Goal: Task Accomplishment & Management: Manage account settings

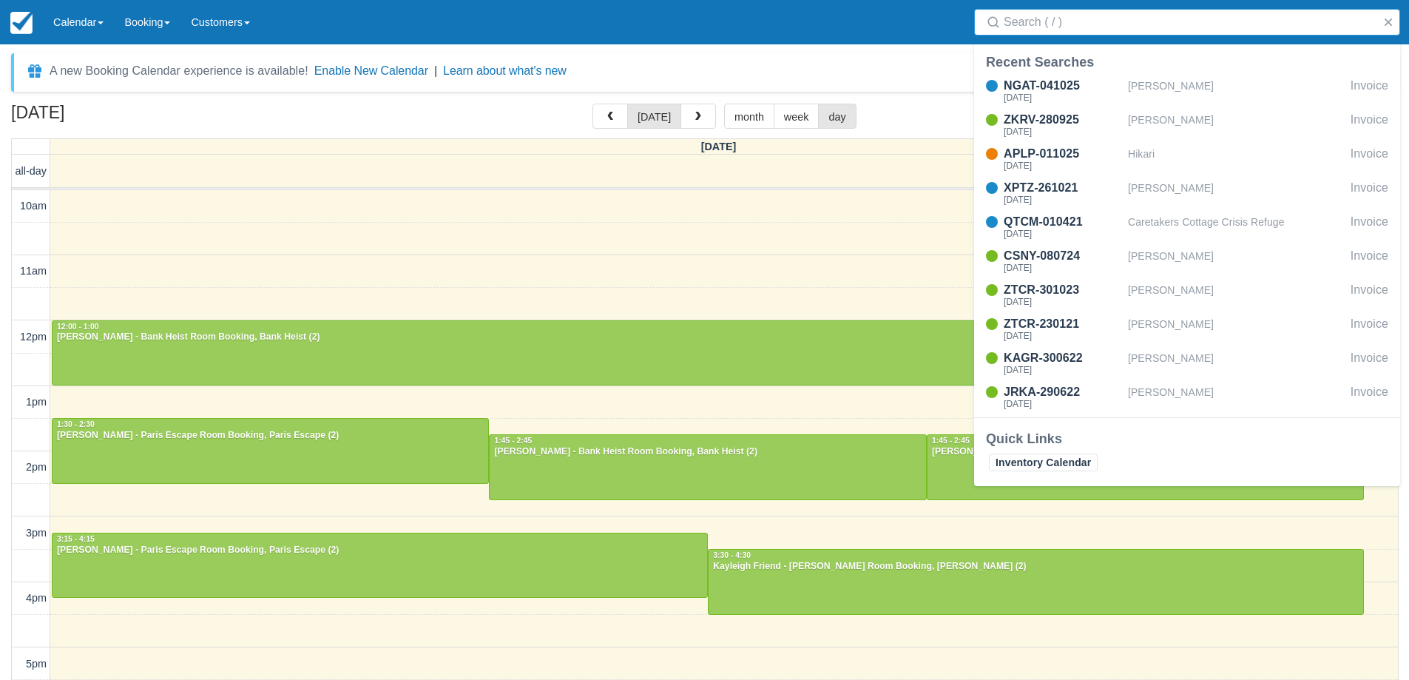
select select
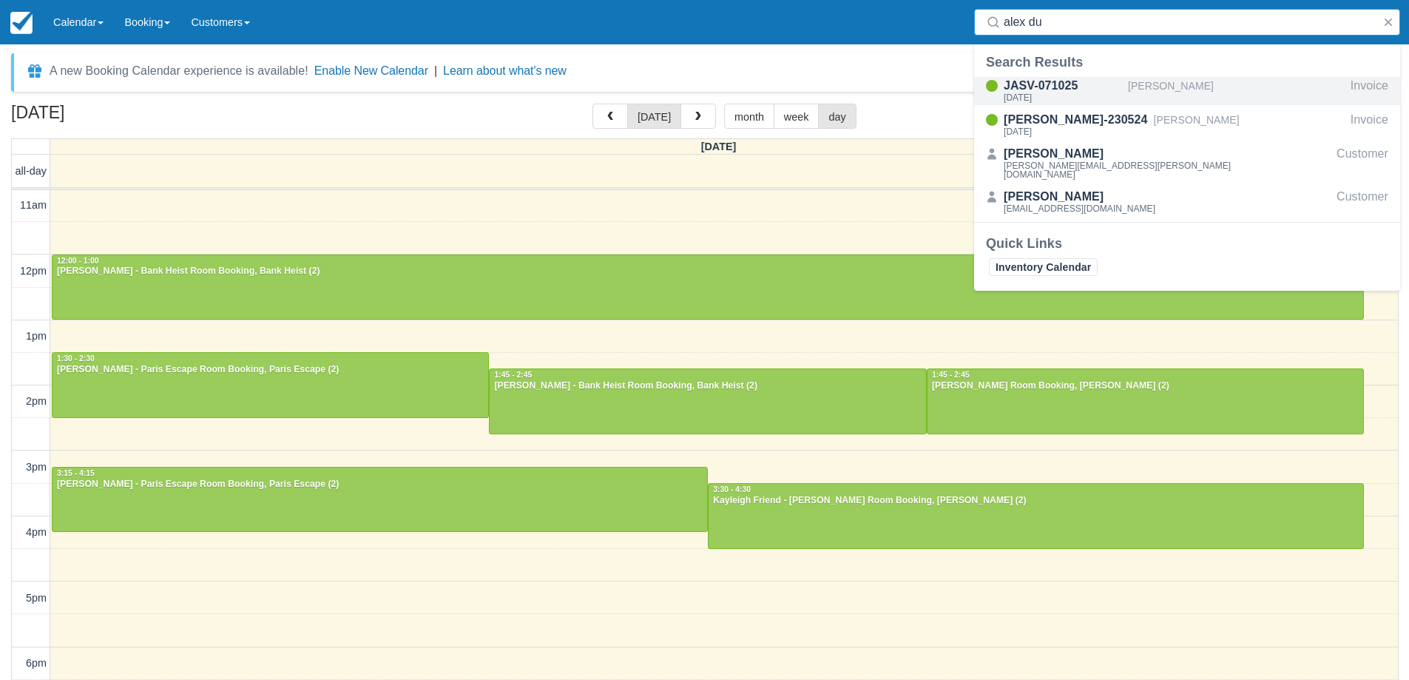
type input "alex du"
click at [1232, 78] on div "[PERSON_NAME]" at bounding box center [1236, 91] width 217 height 28
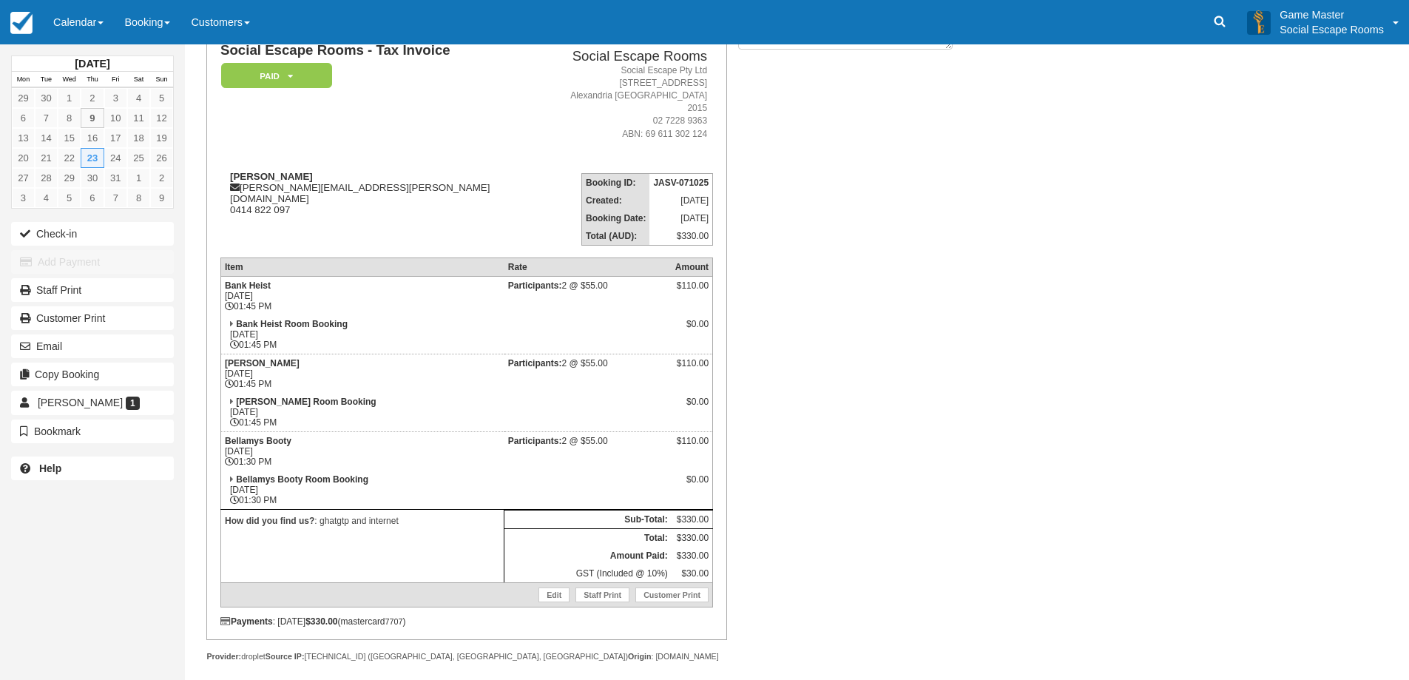
scroll to position [118, 0]
drag, startPoint x: 399, startPoint y: 506, endPoint x: 325, endPoint y: 517, distance: 74.8
click at [325, 517] on td "How did you find us? : ghatgtp and internet" at bounding box center [361, 543] width 283 height 73
click at [334, 512] on p "How did you find us? : ghatgtp and internet" at bounding box center [362, 519] width 275 height 15
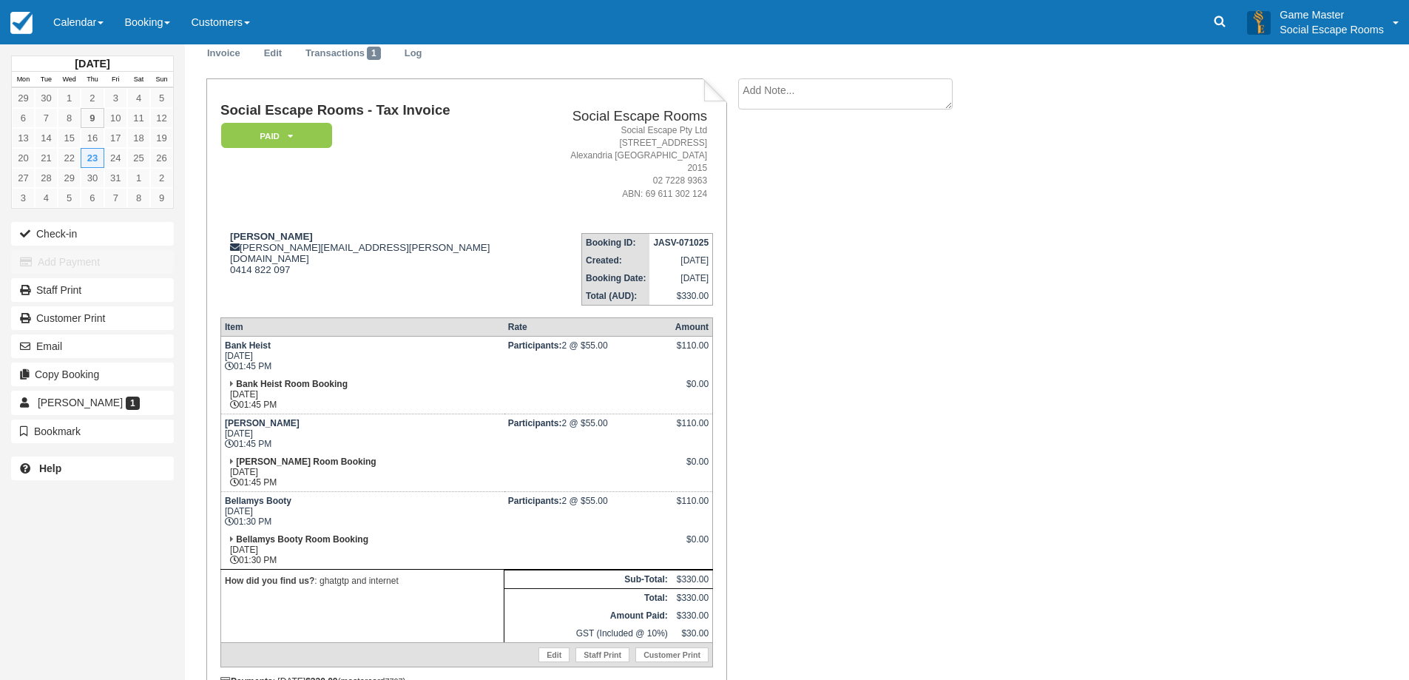
scroll to position [0, 0]
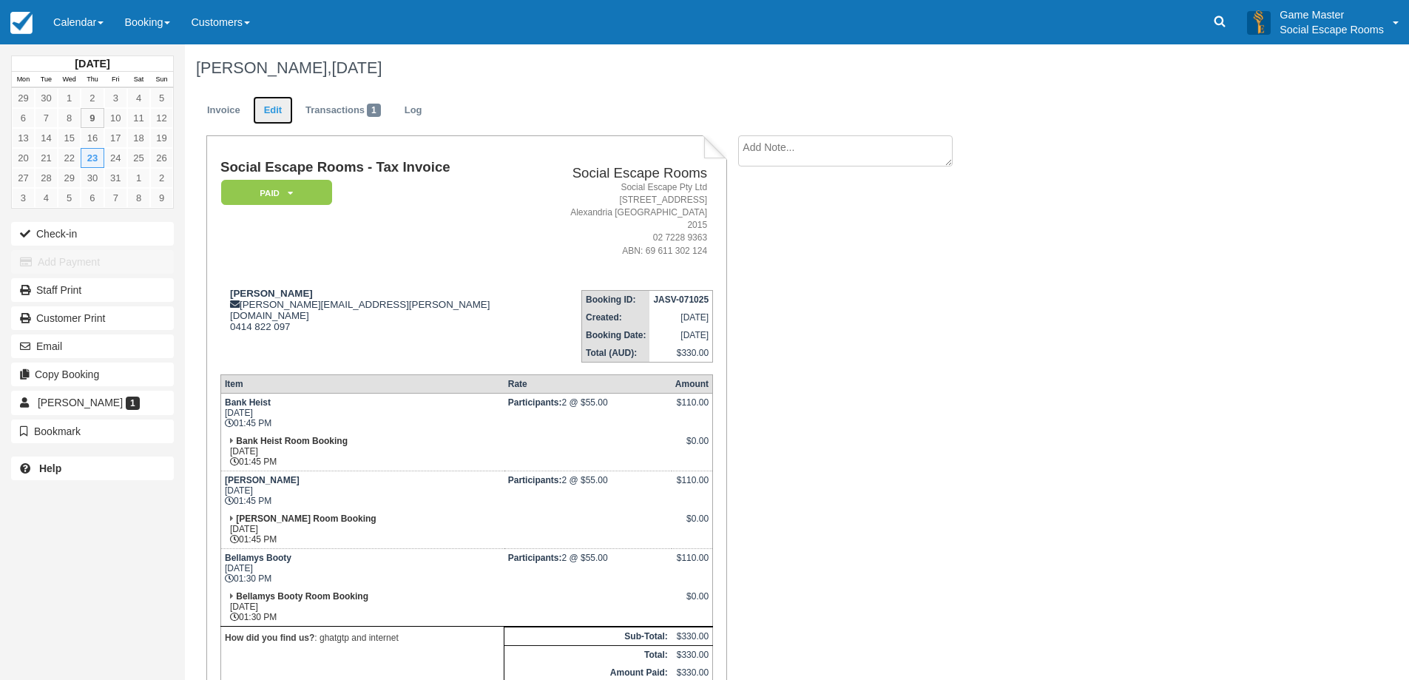
click at [280, 109] on link "Edit" at bounding box center [273, 110] width 40 height 29
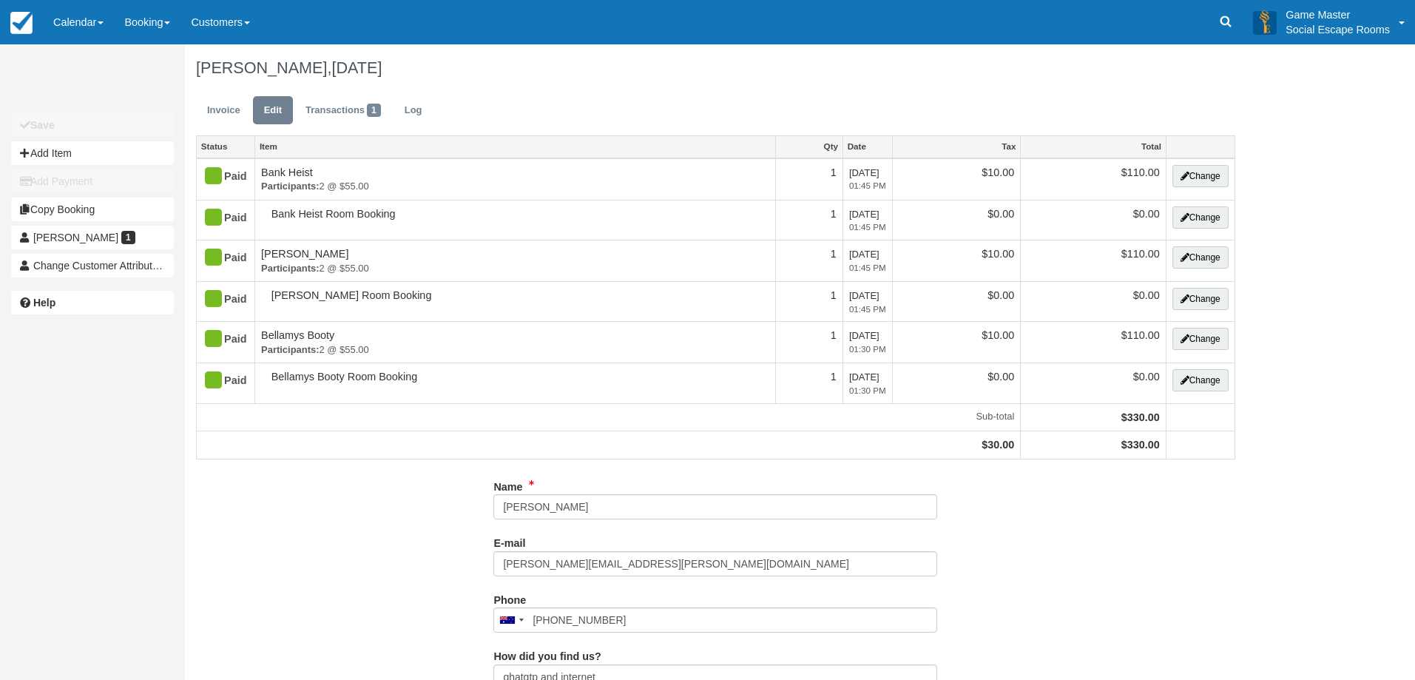
type input "0414 822 097"
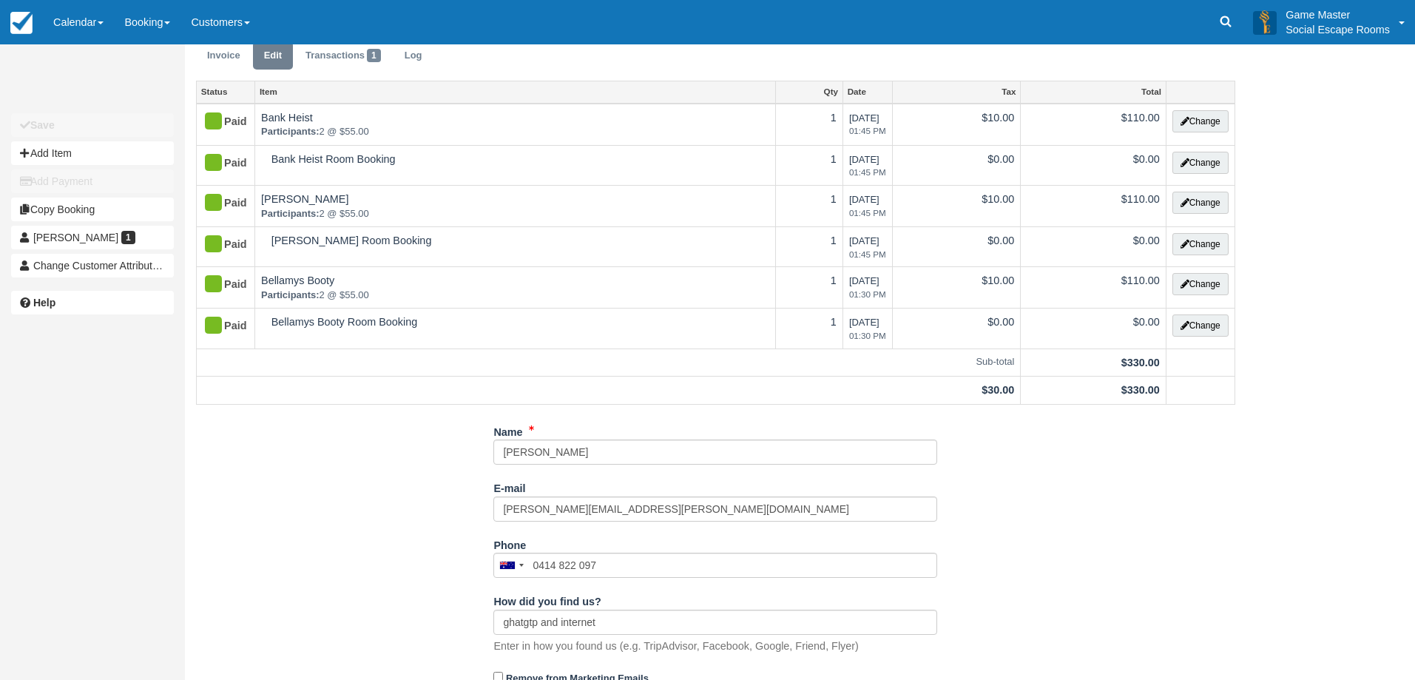
scroll to position [110, 0]
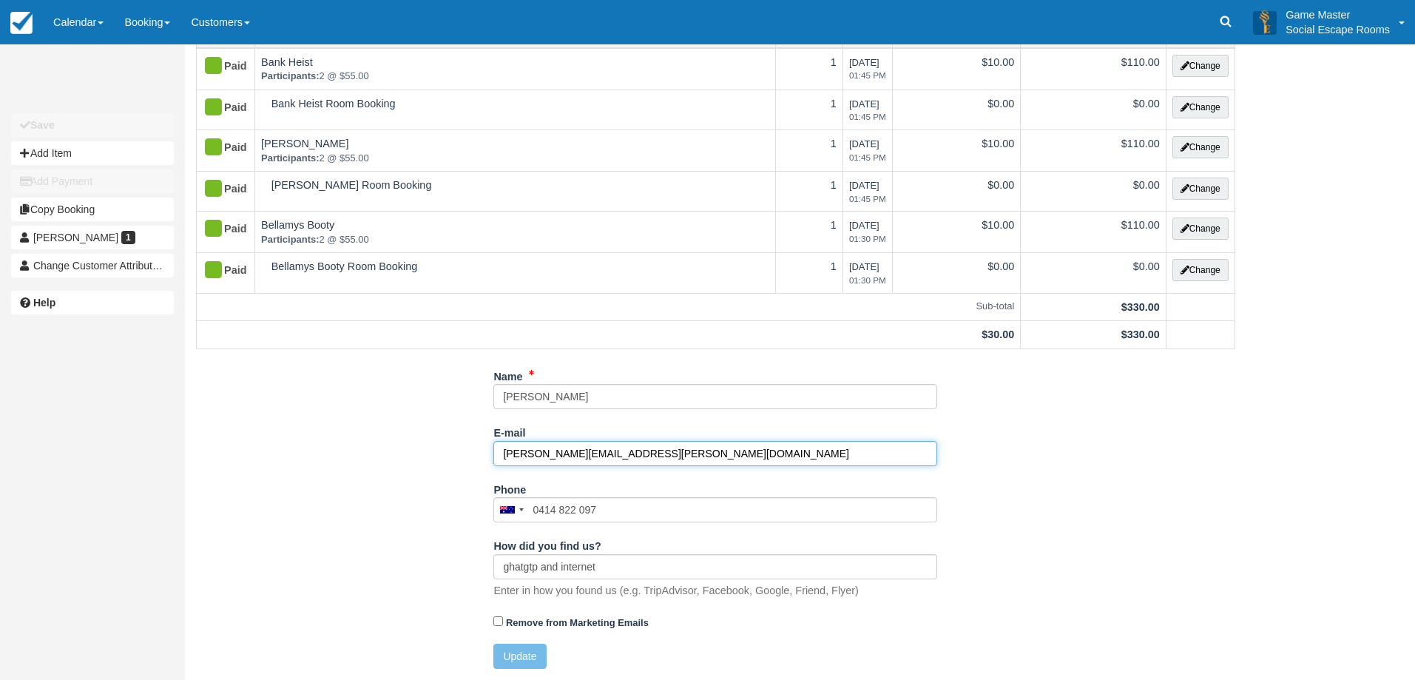
click at [549, 455] on input "[PERSON_NAME][EMAIL_ADDRESS][PERSON_NAME][DOMAIN_NAME]" at bounding box center [715, 453] width 444 height 25
type input "alex.duffy@gmail.com"
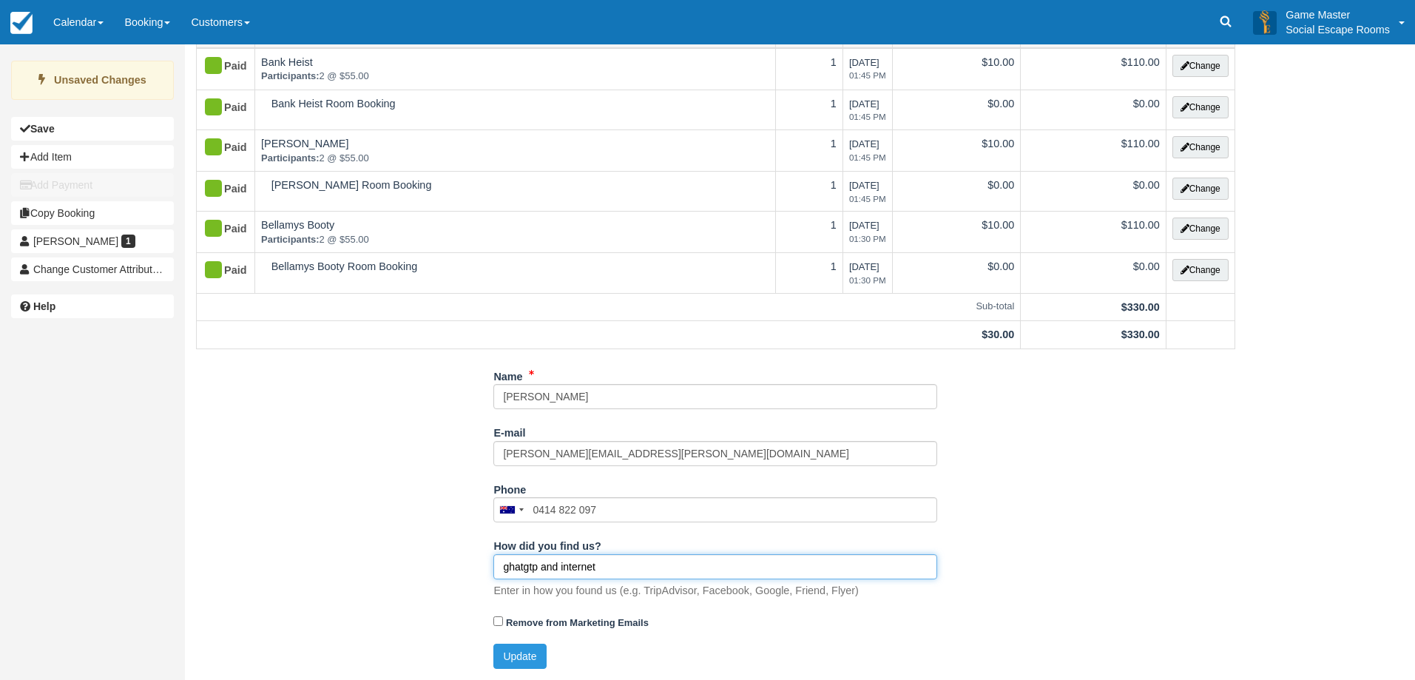
drag, startPoint x: 510, startPoint y: 568, endPoint x: 501, endPoint y: 564, distance: 8.9
click at [501, 564] on input "ghatgtp and internet" at bounding box center [715, 566] width 444 height 25
type input "chatgtp and internet"
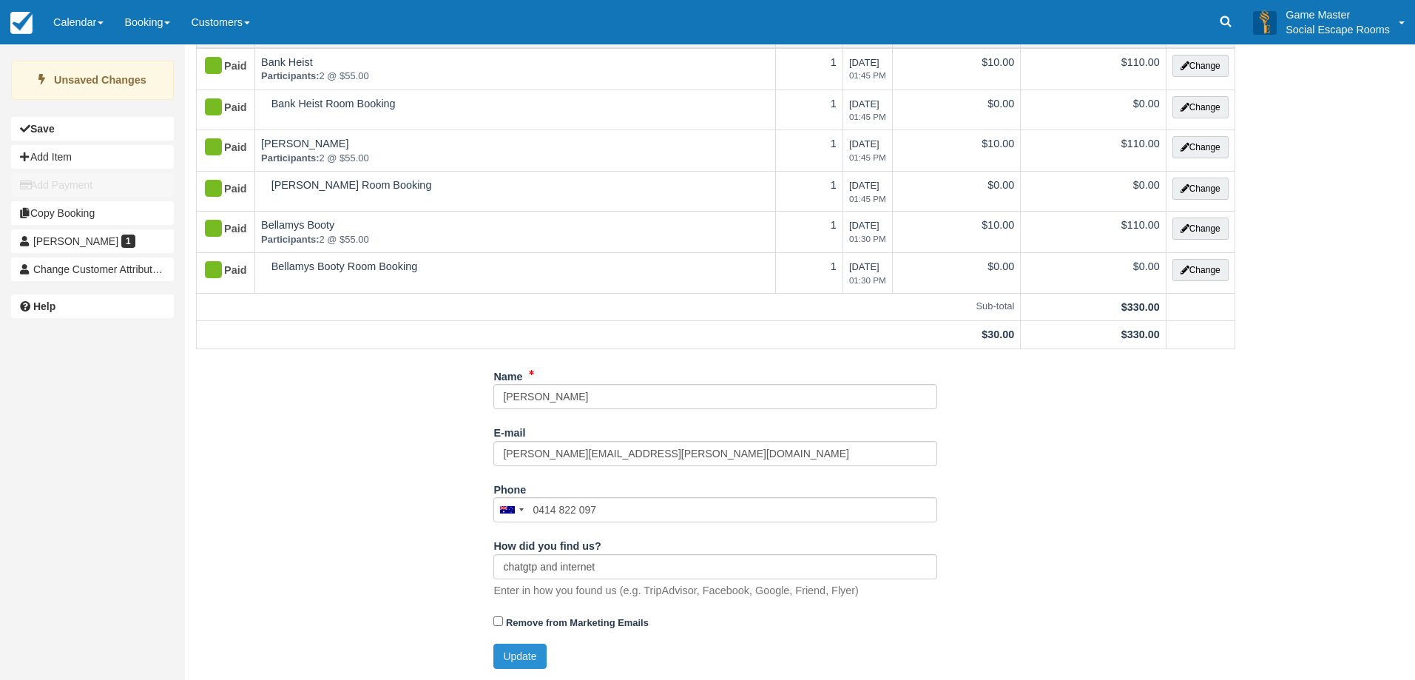
click at [516, 652] on button "Update" at bounding box center [519, 656] width 53 height 25
type input "+61414822097"
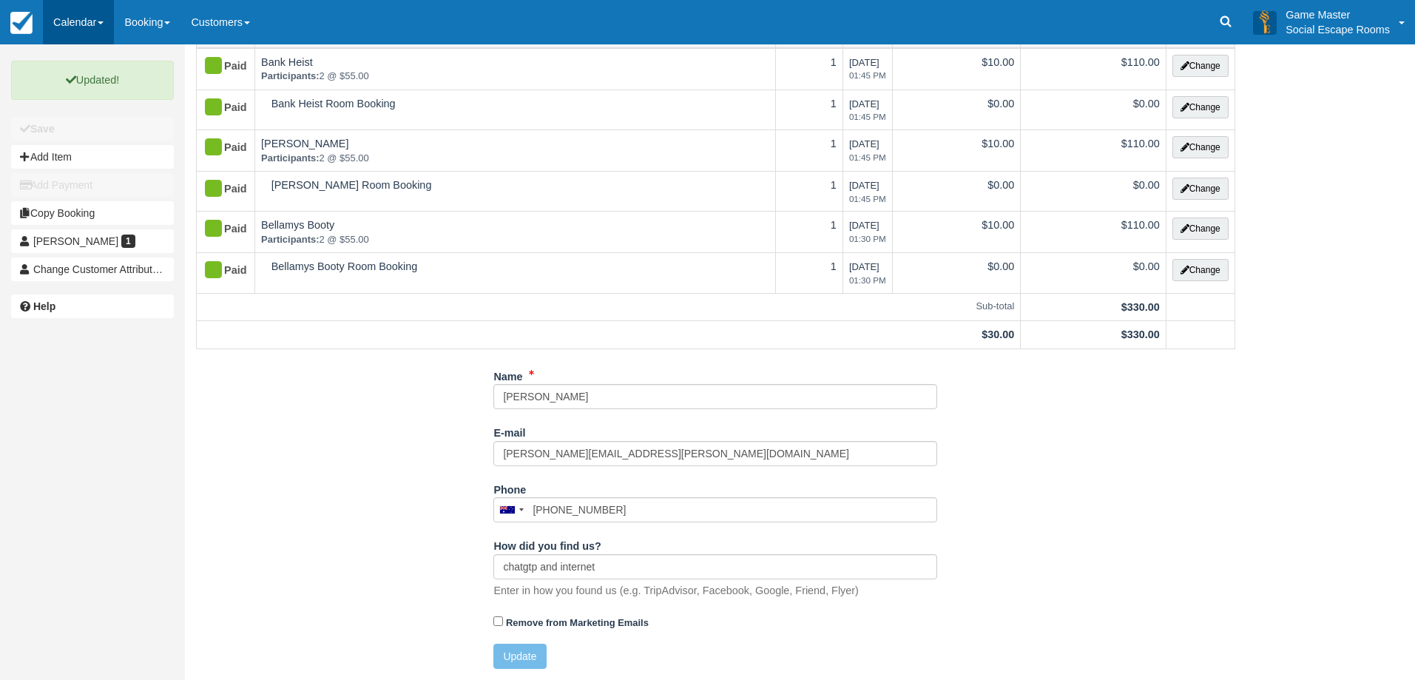
click at [92, 27] on link "Calendar" at bounding box center [78, 22] width 71 height 44
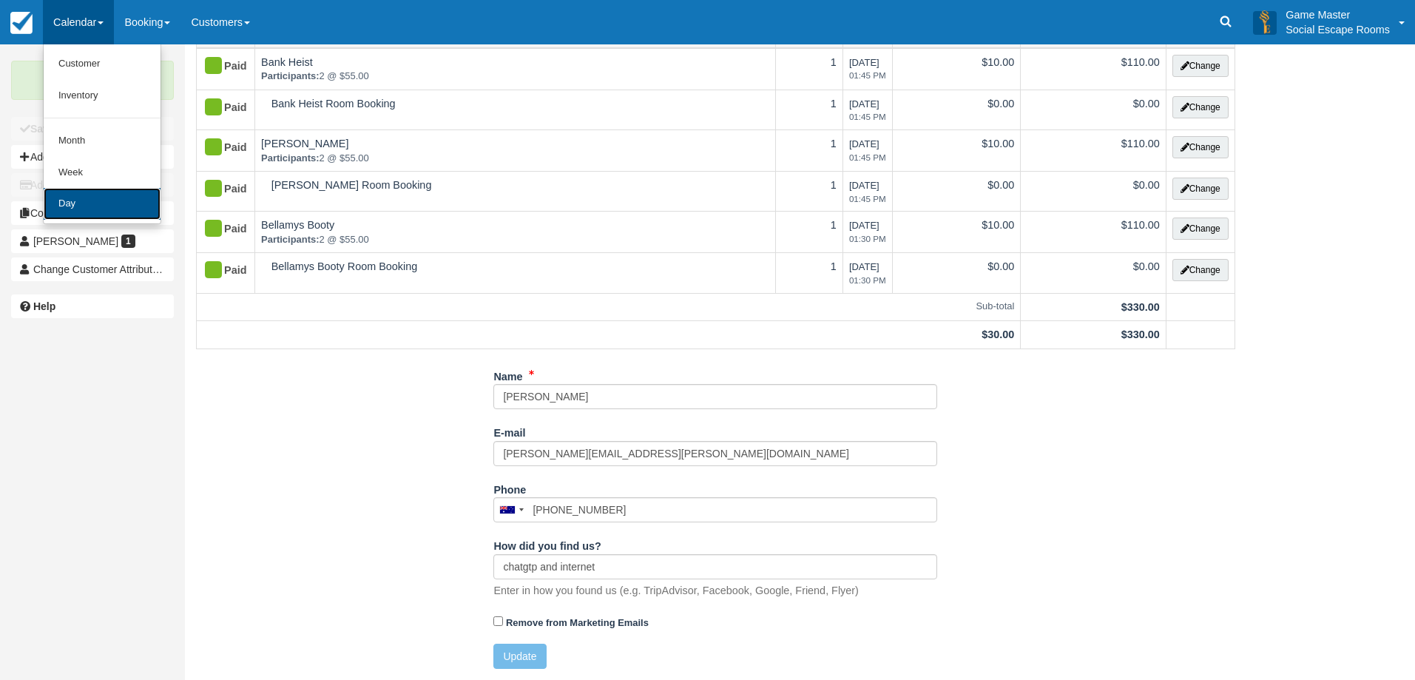
click at [99, 200] on link "Day" at bounding box center [102, 204] width 117 height 32
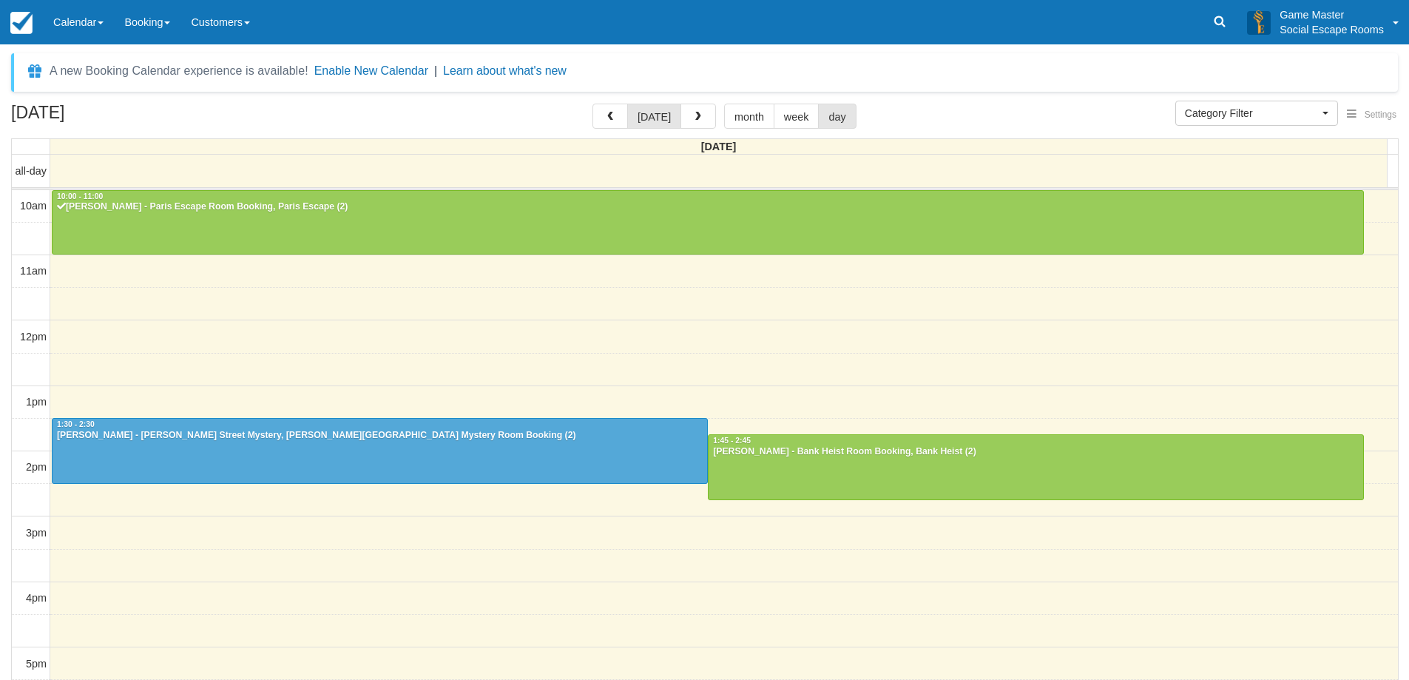
select select
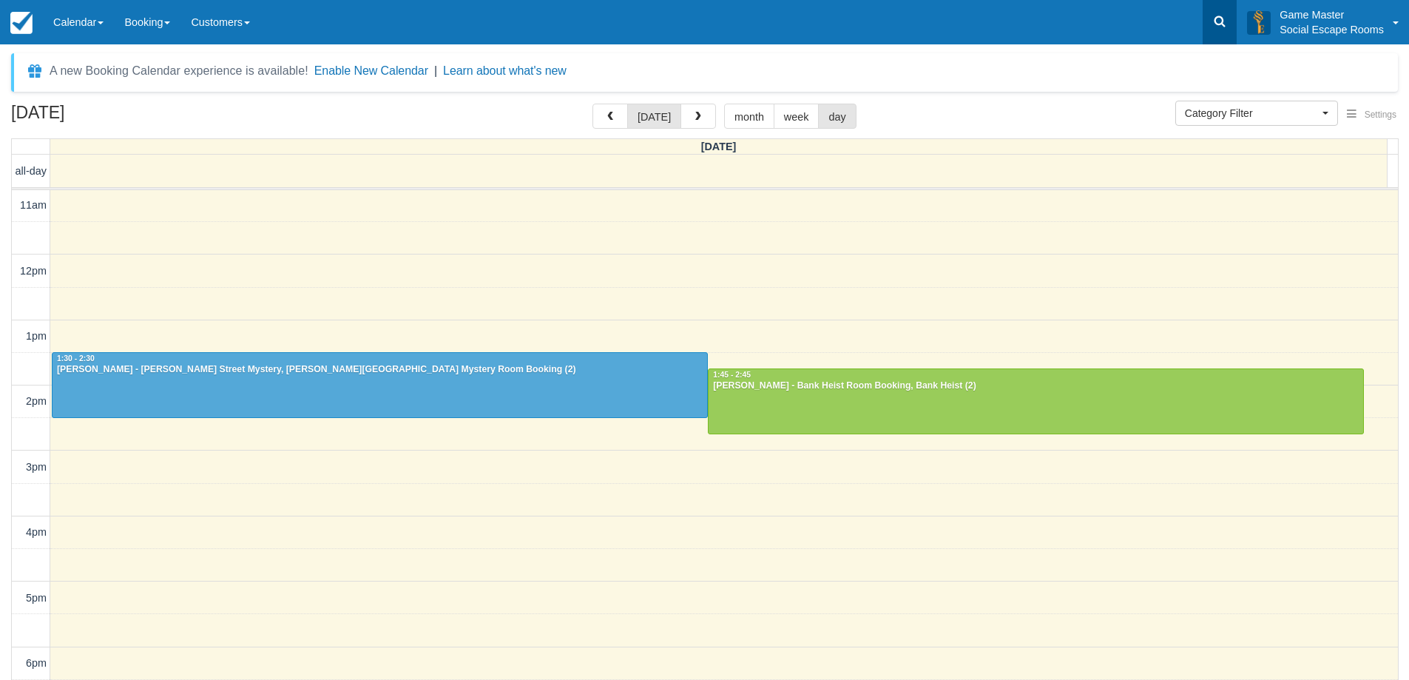
click at [1228, 23] on link at bounding box center [1220, 22] width 34 height 44
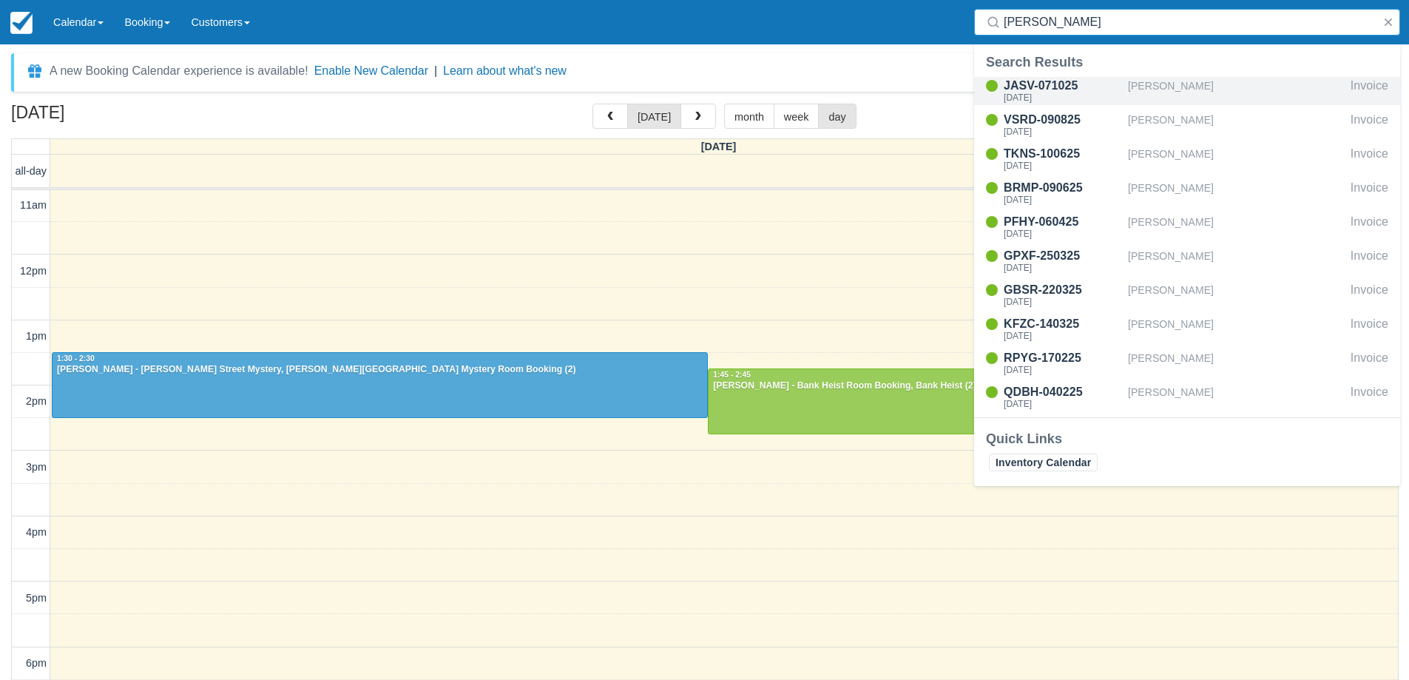
type input "alex"
click at [1195, 81] on div "[PERSON_NAME]" at bounding box center [1236, 91] width 217 height 28
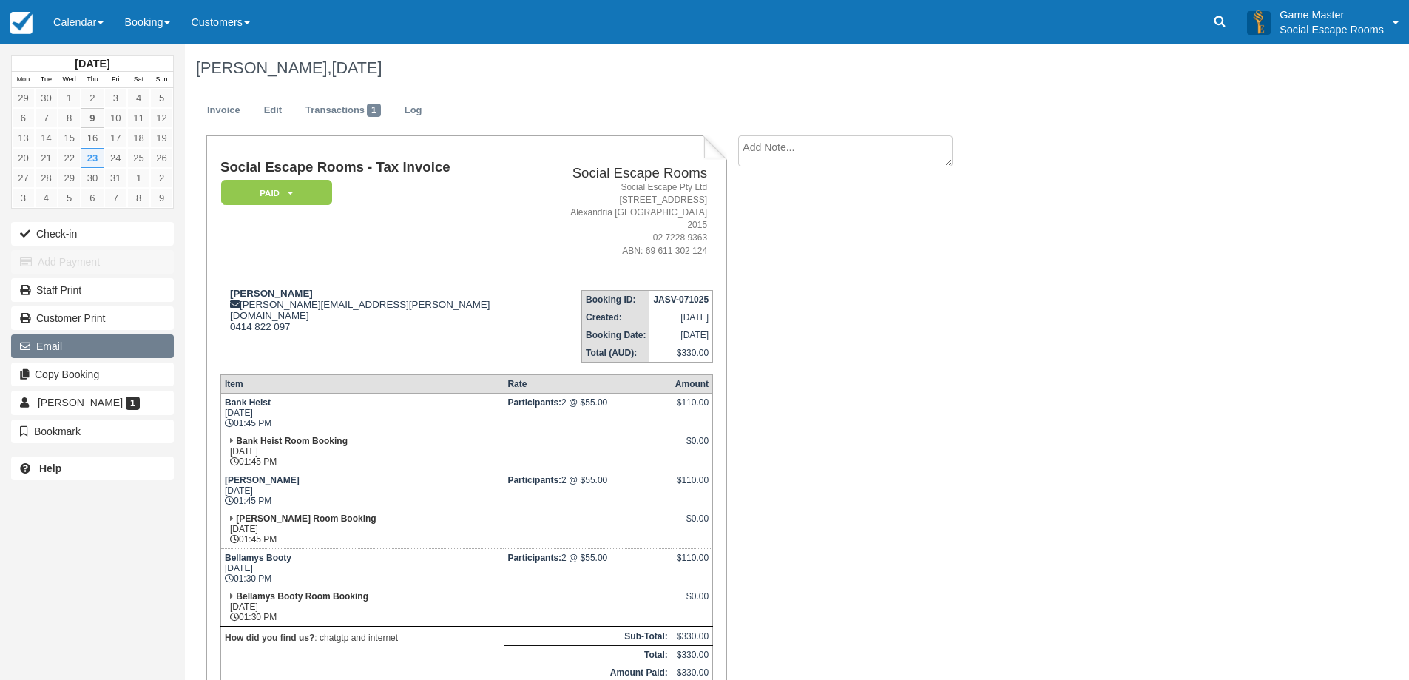
click at [104, 348] on button "Email" at bounding box center [92, 346] width 163 height 24
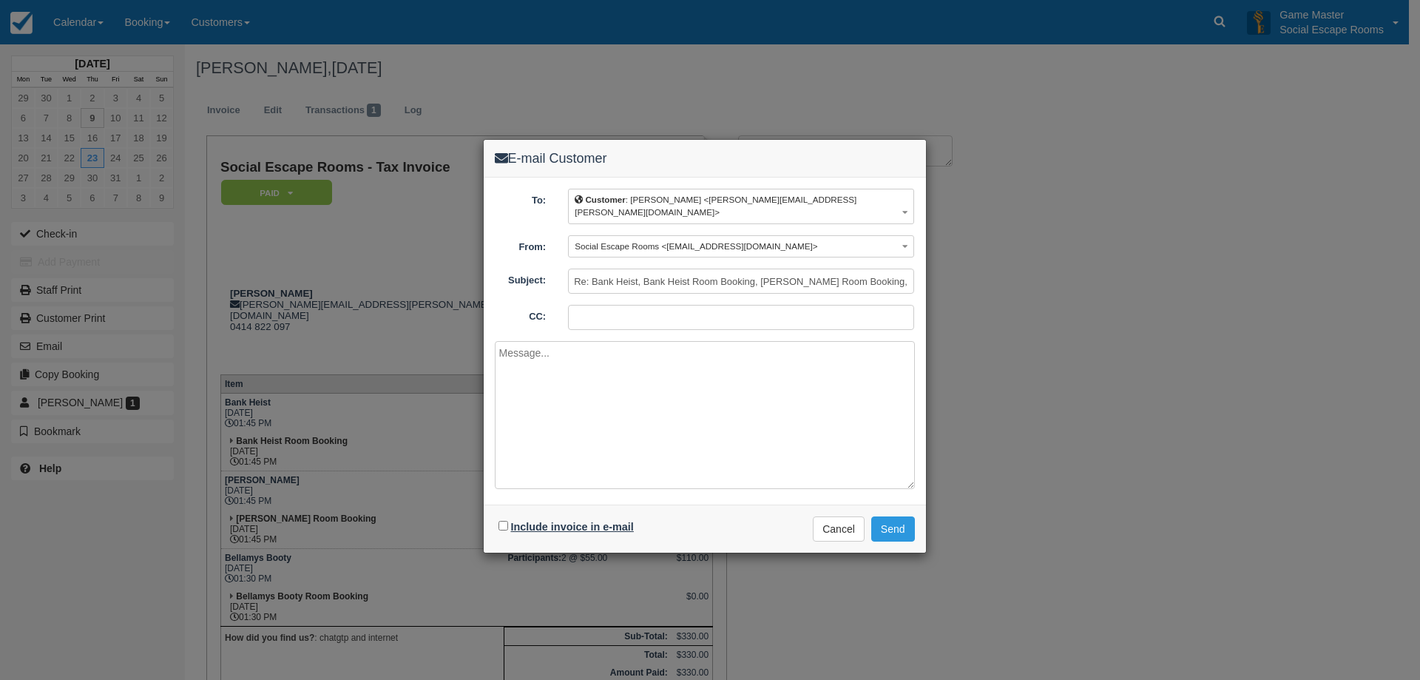
click at [555, 521] on label "Include invoice in e-mail" at bounding box center [572, 527] width 123 height 12
click at [508, 521] on input "Include invoice in e-mail" at bounding box center [504, 526] width 10 height 10
checkbox input "true"
click at [891, 521] on button "Send" at bounding box center [893, 528] width 44 height 25
